Goal: Navigation & Orientation: Go to known website

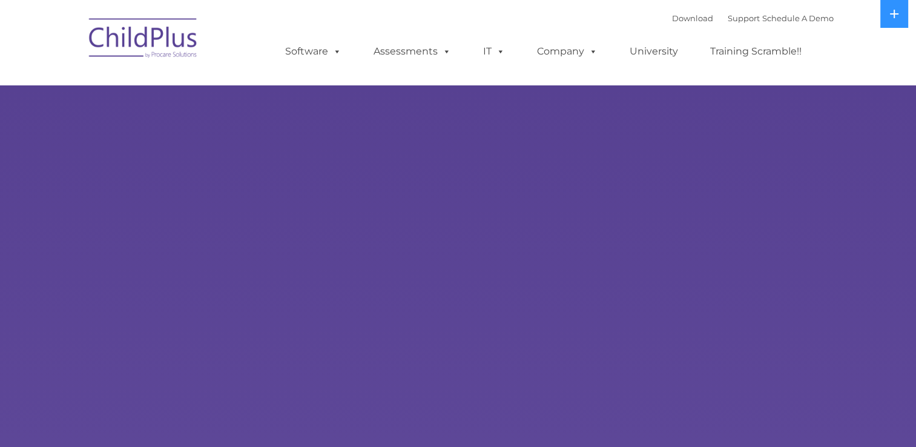
select select "MEDIUM"
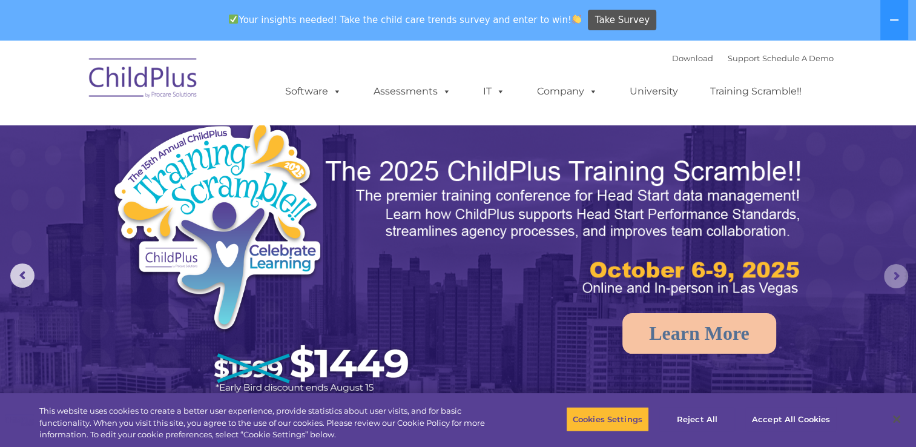
click at [890, 277] on rs-arrow at bounding box center [896, 276] width 24 height 24
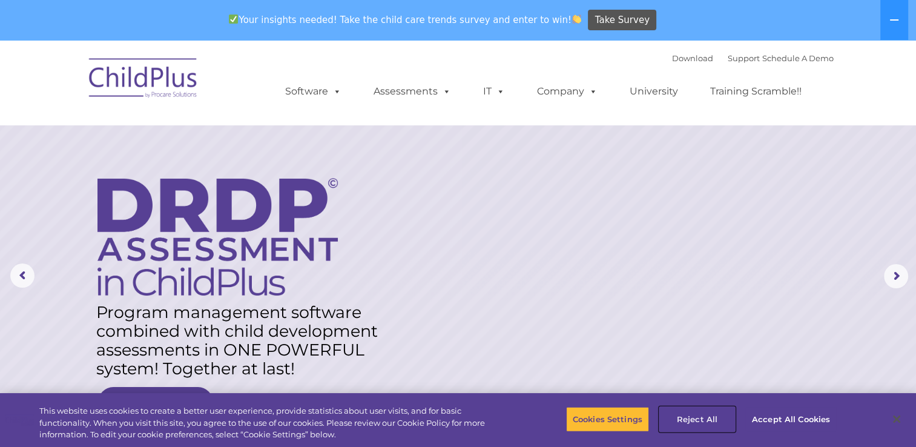
click at [696, 418] on button "Reject All" at bounding box center [697, 418] width 76 height 25
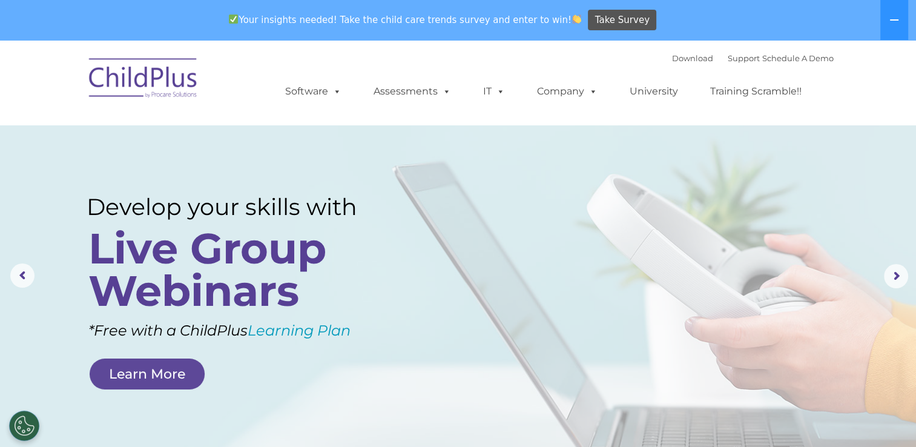
click at [120, 74] on img at bounding box center [143, 80] width 121 height 61
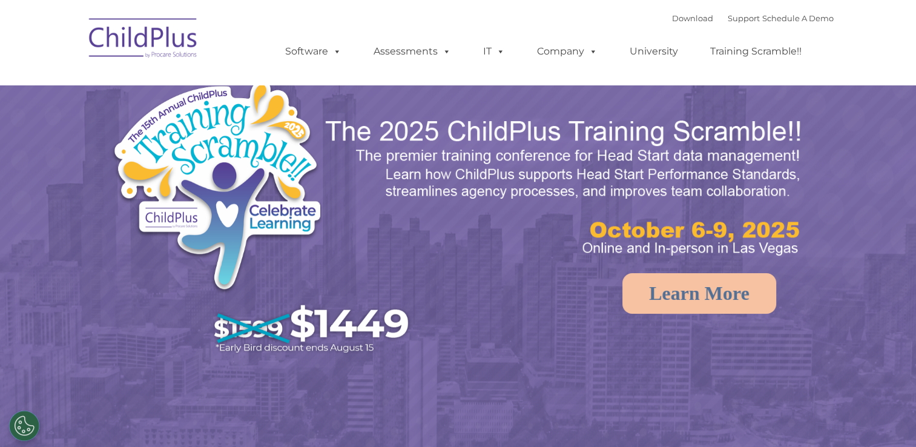
select select "MEDIUM"
